Goal: Use online tool/utility: Utilize a website feature to perform a specific function

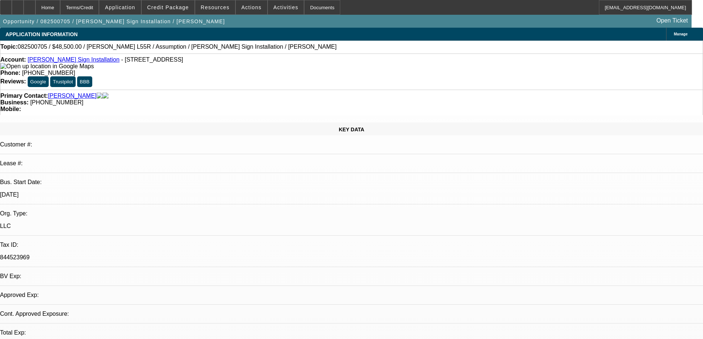
select select "0"
select select "2"
select select "0"
select select "6"
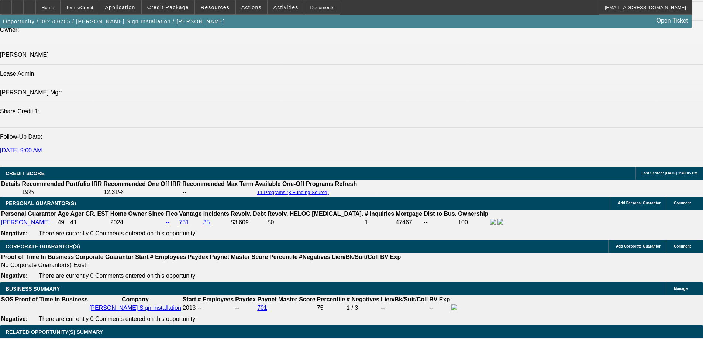
scroll to position [1028, 0]
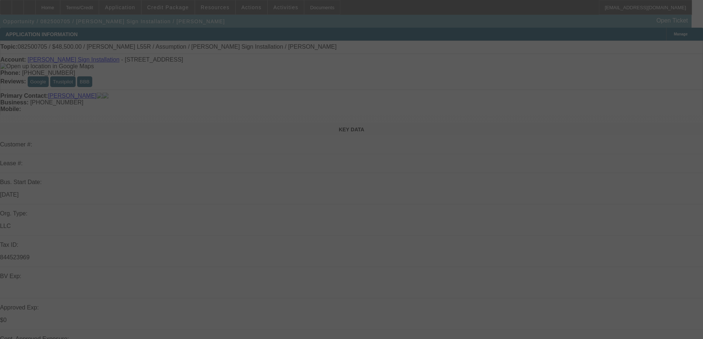
select select "0"
select select "2"
select select "0"
select select "6"
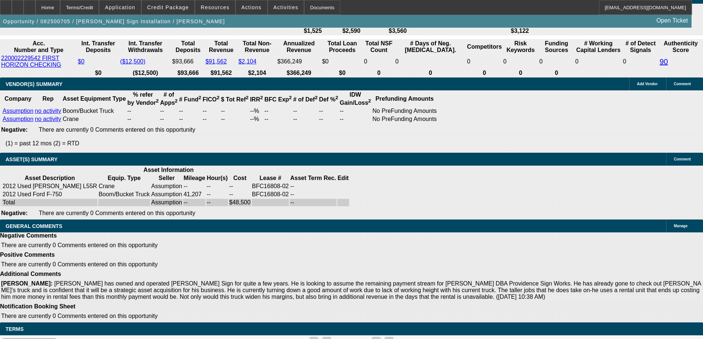
scroll to position [1102, 0]
